Goal: Complete application form: Complete application form

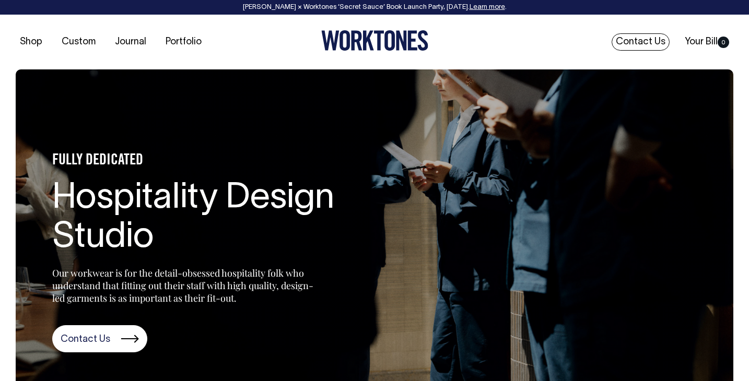
click at [642, 39] on link "Contact Us" at bounding box center [641, 41] width 58 height 17
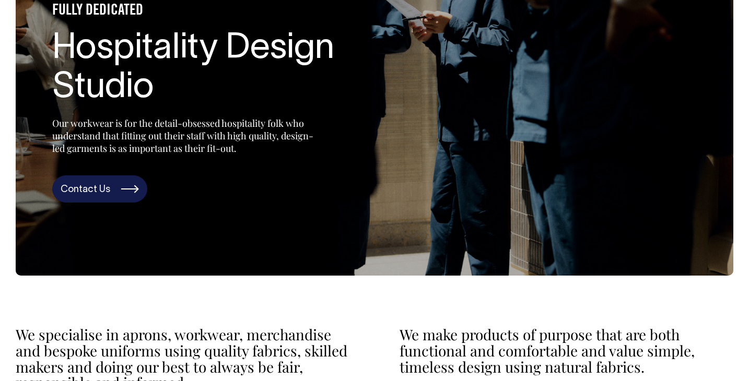
click at [103, 191] on link "Contact Us" at bounding box center [99, 189] width 95 height 27
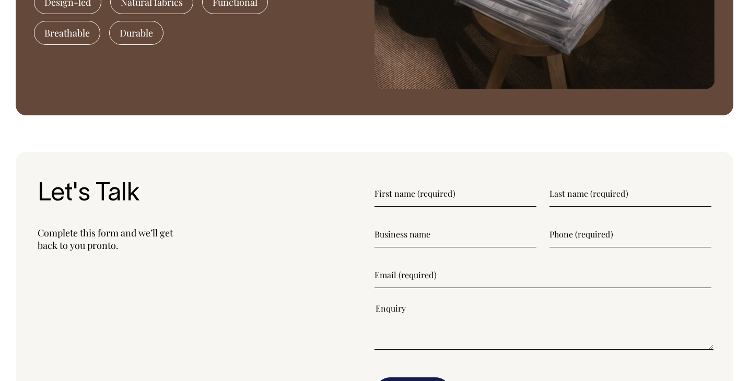
scroll to position [1136, 0]
click at [416, 197] on input"] "text" at bounding box center [456, 194] width 162 height 26
type input"] "[PERSON_NAME]"
click at [590, 196] on input"] "text" at bounding box center [631, 194] width 162 height 26
type input"] "[PERSON_NAME]"
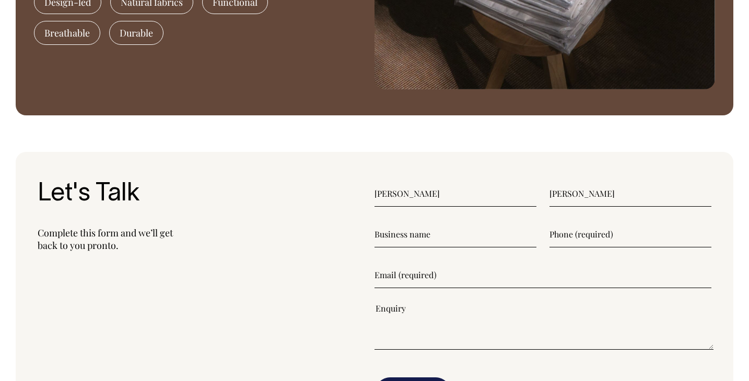
click at [490, 236] on input"] "text" at bounding box center [456, 235] width 162 height 26
type input"] "macromicro"
click at [584, 238] on input"] "text" at bounding box center [631, 235] width 162 height 26
type input"] "0433189408"
